Goal: Contribute content: Contribute content

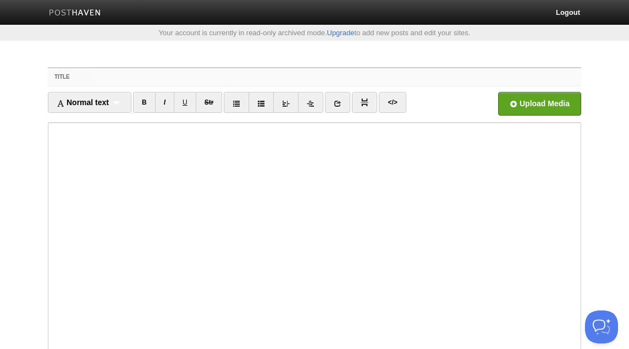
click at [236, 68] on input "Title" at bounding box center [336, 77] width 489 height 18
paste input "an-[PERSON_NAME]'s Hadeeth 15 - Shaykh al-Luhaydaan - ABu Hafsah [PERSON_NAME]"
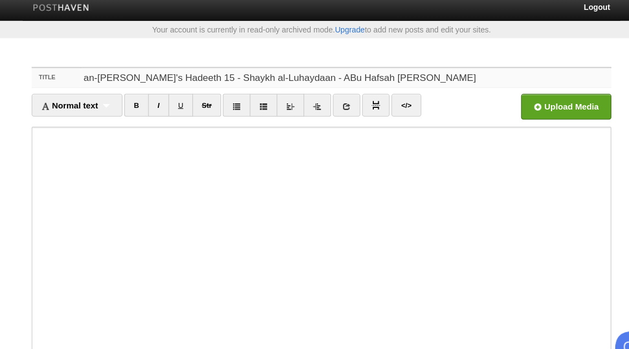
click at [299, 76] on input "an-[PERSON_NAME]'s Hadeeth 15 - Shaykh al-Luhaydaan - ABu Hafsah [PERSON_NAME]" at bounding box center [336, 77] width 489 height 18
type input "an-[PERSON_NAME]'s Hadeeth 15 - Shaykh al-Luhaydaan - [PERSON_NAME]"
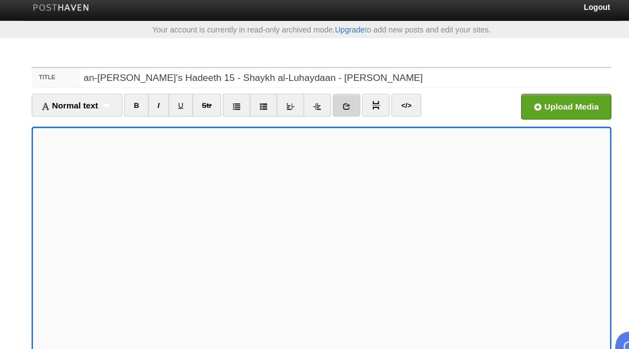
click at [343, 99] on link at bounding box center [337, 102] width 25 height 21
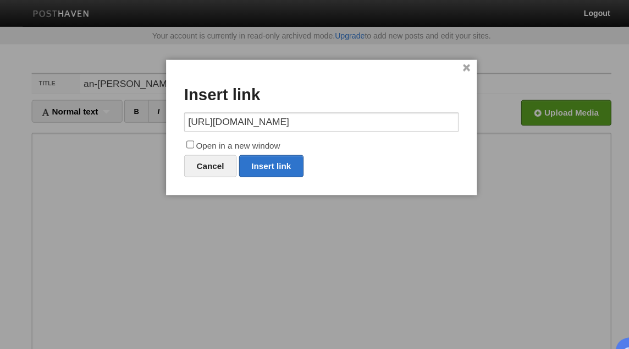
type input "[URL][DOMAIN_NAME]"
click at [274, 133] on label "Open in a new window" at bounding box center [314, 134] width 253 height 13
click at [197, 133] on input "Open in a new window" at bounding box center [193, 132] width 7 height 7
checkbox input "true"
click at [278, 153] on link "Insert link" at bounding box center [268, 152] width 59 height 20
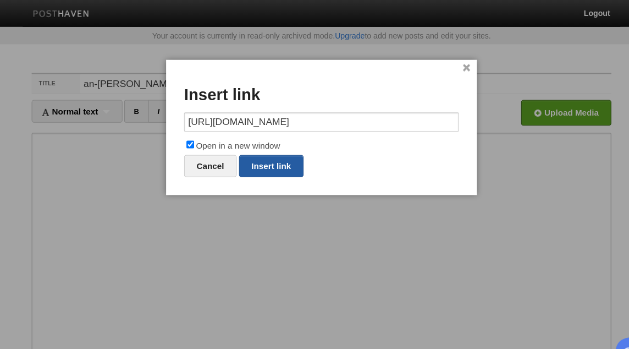
type input "https://"
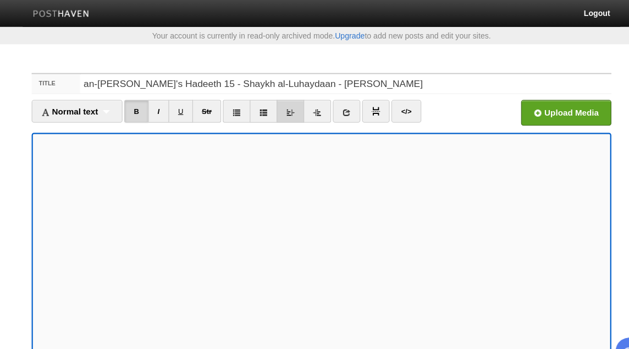
click at [299, 98] on link at bounding box center [285, 102] width 25 height 21
click at [289, 42] on body "Logout Your account is currently in read-only archived mode. Upgrade to add new…" at bounding box center [314, 240] width 629 height 481
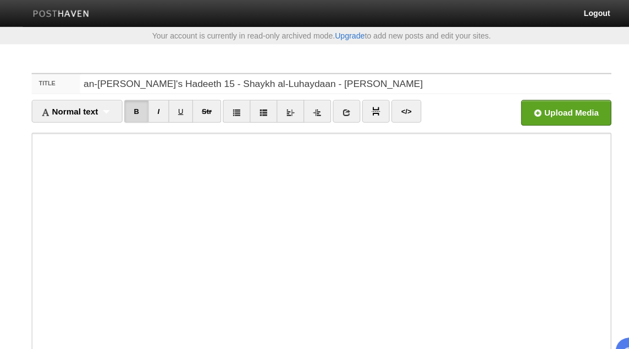
click at [115, 51] on body "Logout Your account is currently in read-only archived mode. Upgrade to add new…" at bounding box center [314, 240] width 629 height 481
click at [125, 54] on body "Logout Your account is currently in read-only archived mode. Upgrade to add new…" at bounding box center [314, 240] width 629 height 481
click at [290, 100] on icon at bounding box center [286, 104] width 8 height 8
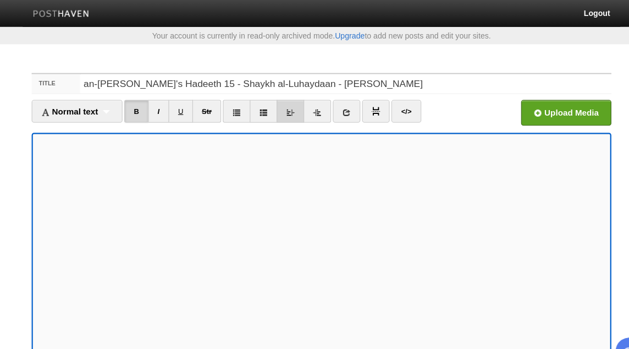
click at [290, 100] on icon at bounding box center [286, 104] width 8 height 8
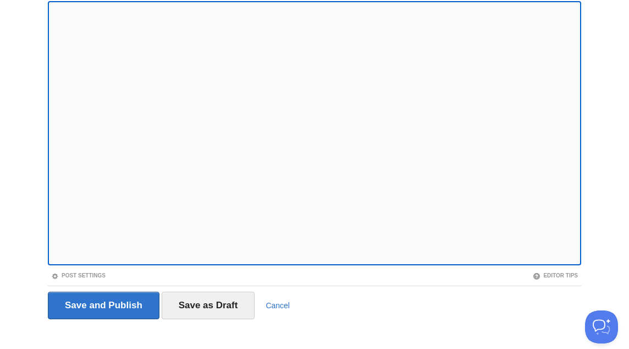
scroll to position [132, 0]
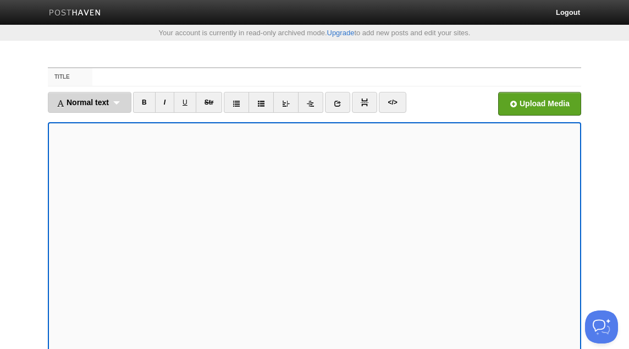
click at [103, 100] on span "Normal text" at bounding box center [83, 102] width 52 height 9
click at [108, 125] on link "Normal text" at bounding box center [89, 126] width 82 height 16
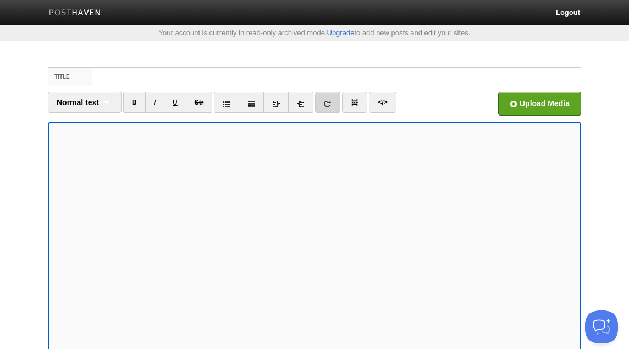
click at [328, 99] on link at bounding box center [327, 102] width 25 height 21
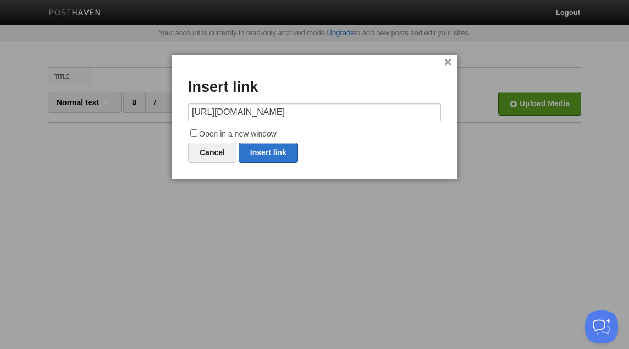
type input "[URL][DOMAIN_NAME]"
click at [225, 134] on label "Open in a new window" at bounding box center [314, 134] width 253 height 13
click at [197, 134] on input "Open in a new window" at bounding box center [193, 132] width 7 height 7
checkbox input "true"
click at [264, 155] on link "Insert link" at bounding box center [268, 152] width 59 height 20
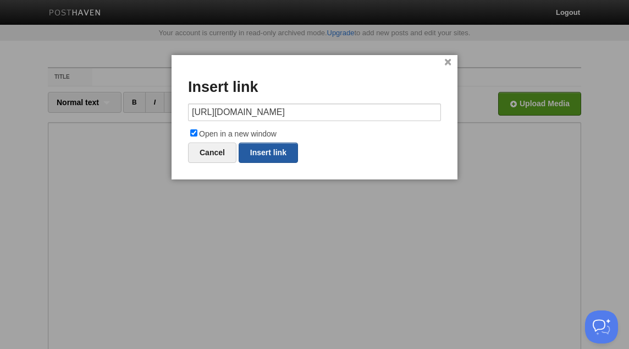
type input "https://"
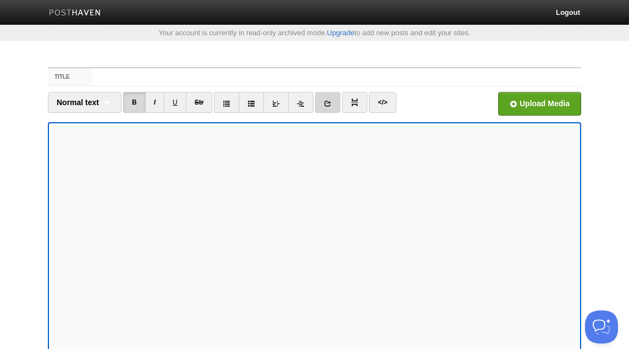
click at [328, 104] on icon at bounding box center [328, 104] width 8 height 8
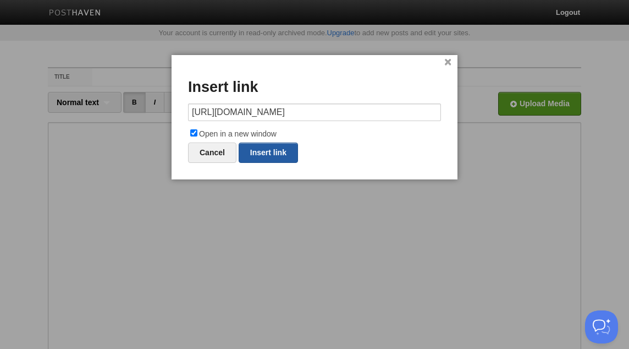
click at [273, 152] on link "Insert link" at bounding box center [268, 152] width 59 height 20
type input "https://"
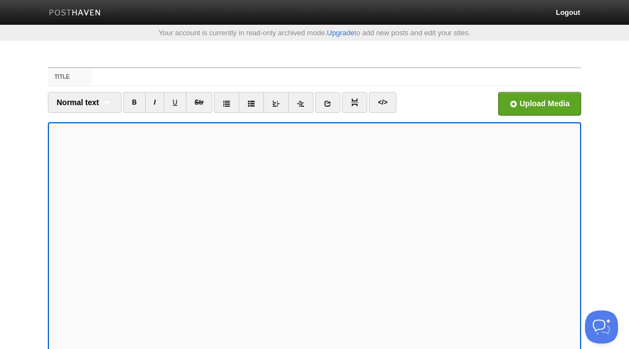
scroll to position [34, 0]
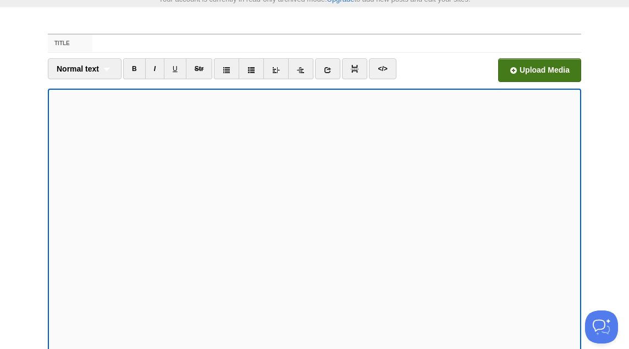
click at [509, 69] on input "file" at bounding box center [208, 73] width 832 height 56
click at [158, 47] on input "Title" at bounding box center [336, 44] width 489 height 18
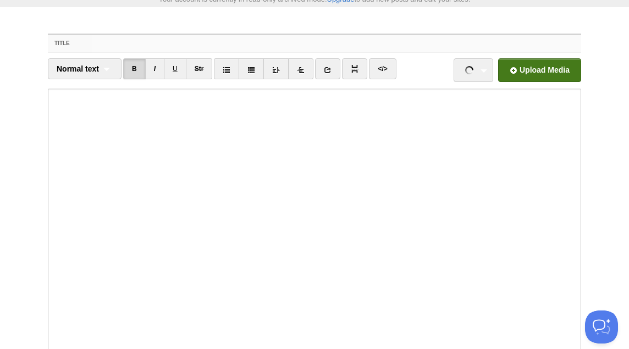
paste input "40 [DEMOGRAPHIC_DATA] 15 Sharh Sh Luhaydan @[GEOGRAPHIC_DATA]"
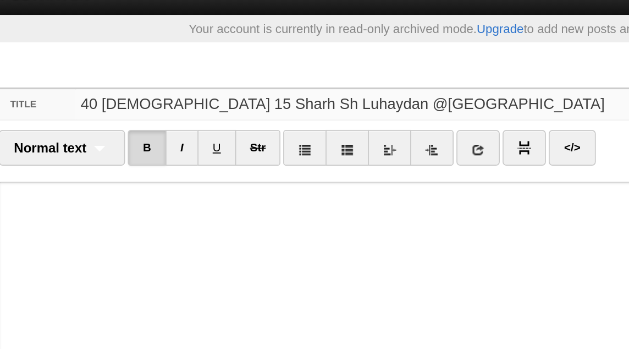
scroll to position [0, 0]
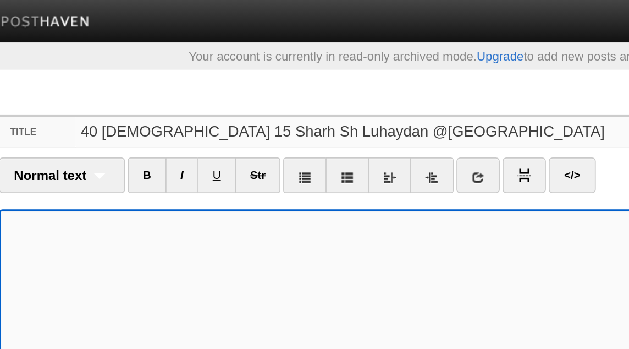
click at [159, 80] on input "40 [DEMOGRAPHIC_DATA] 15 Sharh Sh Luhaydan @[GEOGRAPHIC_DATA]" at bounding box center [336, 77] width 489 height 18
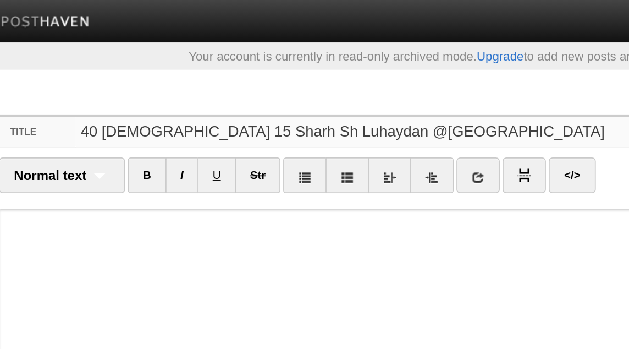
click at [159, 80] on input "40 [DEMOGRAPHIC_DATA] 15 Sharh Sh Luhaydan @[GEOGRAPHIC_DATA]" at bounding box center [336, 77] width 489 height 18
paste input "K | Podbean Livestream"
click at [173, 81] on input "40 [DEMOGRAPHIC_DATA] 15 Sharh Sh Luhaydan @AbuHafsahKK | Podbean Livestream" at bounding box center [336, 77] width 489 height 18
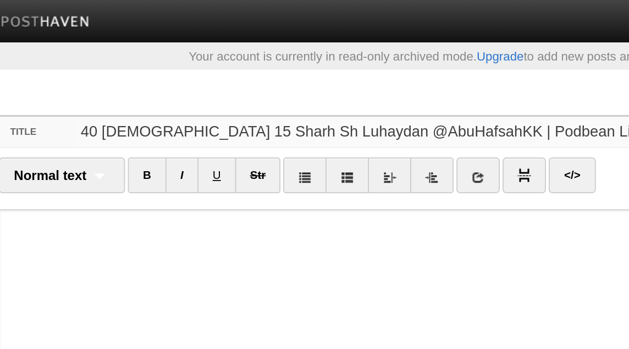
click at [173, 81] on input "40 [DEMOGRAPHIC_DATA] 15 Sharh Sh Luhaydan @AbuHafsahKK | Podbean Livestream" at bounding box center [336, 77] width 489 height 18
paste input "an-[PERSON_NAME]'s Hadeeth 15 - Shaykh al-Luhaydaan - [PERSON_NAME]"
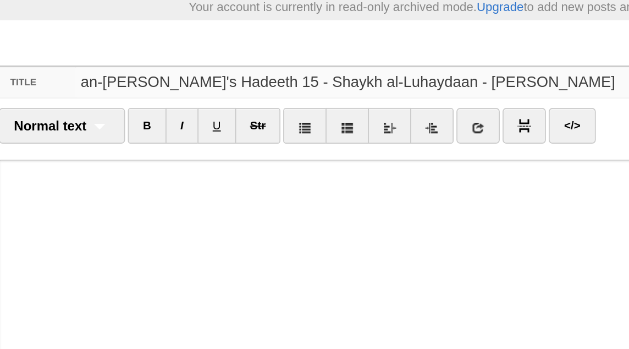
type input "an-[PERSON_NAME]'s Hadeeth 15 - Shaykh al-Luhaydaan - [PERSON_NAME]"
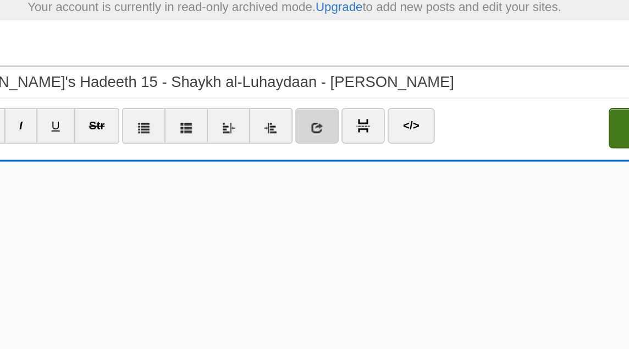
click at [335, 101] on link at bounding box center [327, 102] width 25 height 21
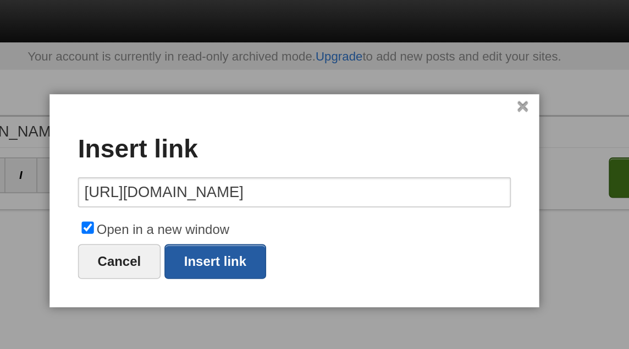
click at [293, 145] on link "Insert link" at bounding box center [268, 152] width 59 height 20
type input "https://"
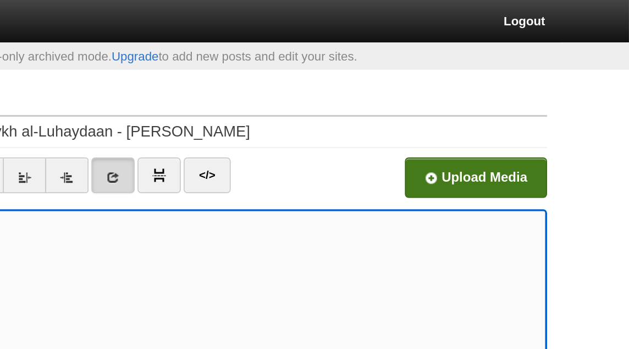
click at [555, 108] on input "file" at bounding box center [208, 107] width 832 height 56
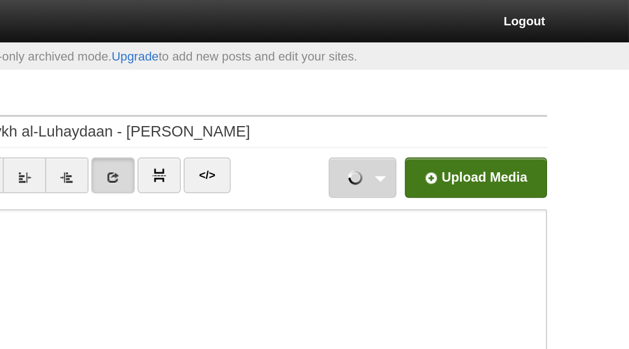
click at [488, 105] on link "compresspng.zip 662.35 KB Cancel" at bounding box center [474, 104] width 40 height 24
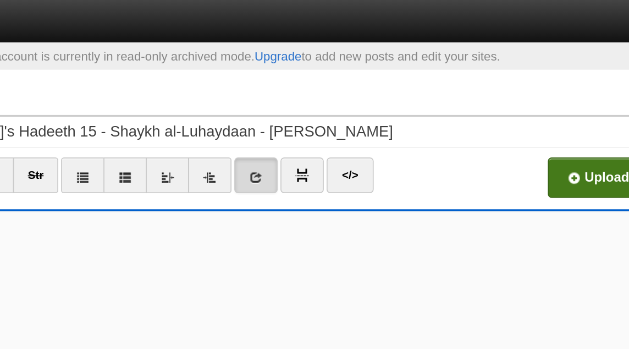
click at [537, 102] on input "file" at bounding box center [208, 107] width 832 height 56
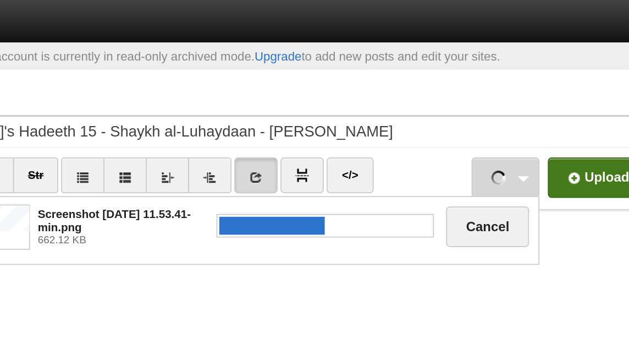
click at [483, 106] on link "Screenshot [DATE] 11.53.41-min.png 662.12 KB Cancel" at bounding box center [474, 104] width 40 height 24
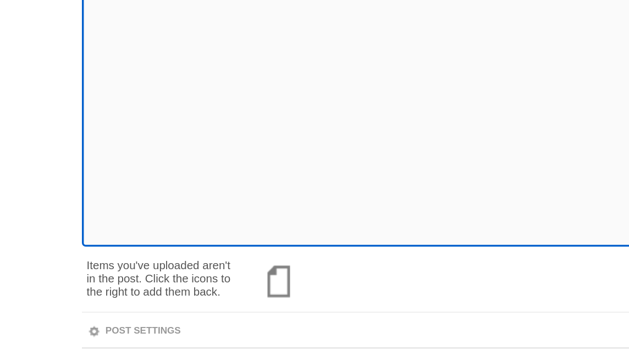
scroll to position [103, 0]
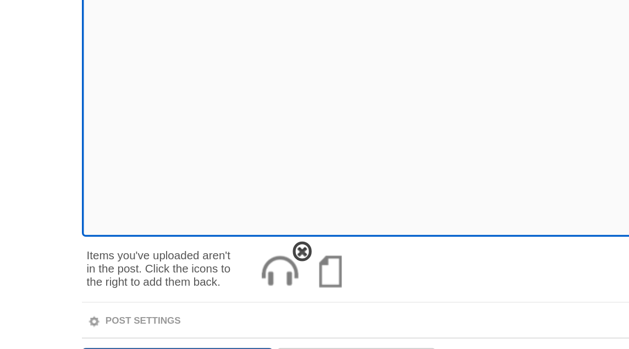
click at [166, 303] on img at bounding box center [163, 303] width 26 height 26
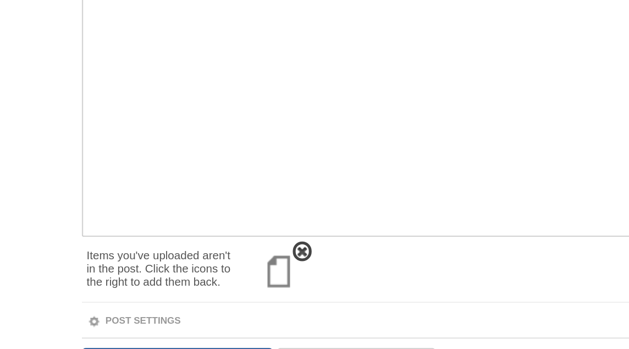
click at [175, 294] on span at bounding box center [177, 292] width 8 height 8
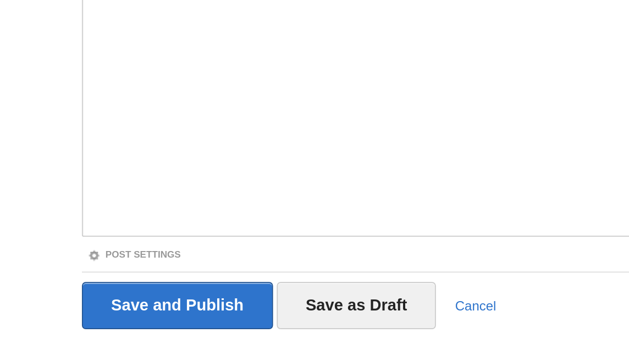
scroll to position [132, 0]
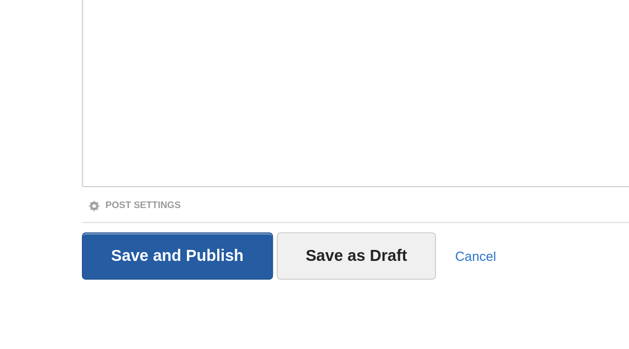
click at [149, 293] on input "Save and Publish" at bounding box center [104, 293] width 112 height 27
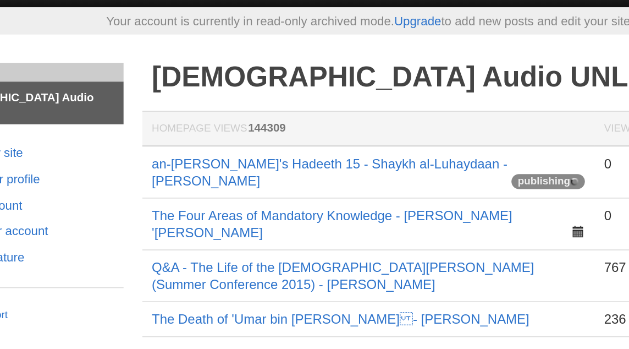
copy link "an-[PERSON_NAME]'s Hadeeth 15 - Shaykh al-Luhaydaan - [PERSON_NAME]"
drag, startPoint x: 209, startPoint y: 129, endPoint x: 181, endPoint y: 116, distance: 31.3
click at [181, 116] on td "an-[PERSON_NAME]'s Hadeeth 15 - Shaykh al-Luhaydaan - [PERSON_NAME] publishing" at bounding box center [312, 121] width 264 height 31
click at [269, 116] on link "an-[PERSON_NAME]'s Hadeeth 15 - Shaykh al-Luhaydaan - [PERSON_NAME]" at bounding box center [289, 121] width 208 height 19
